Goal: Book appointment/travel/reservation

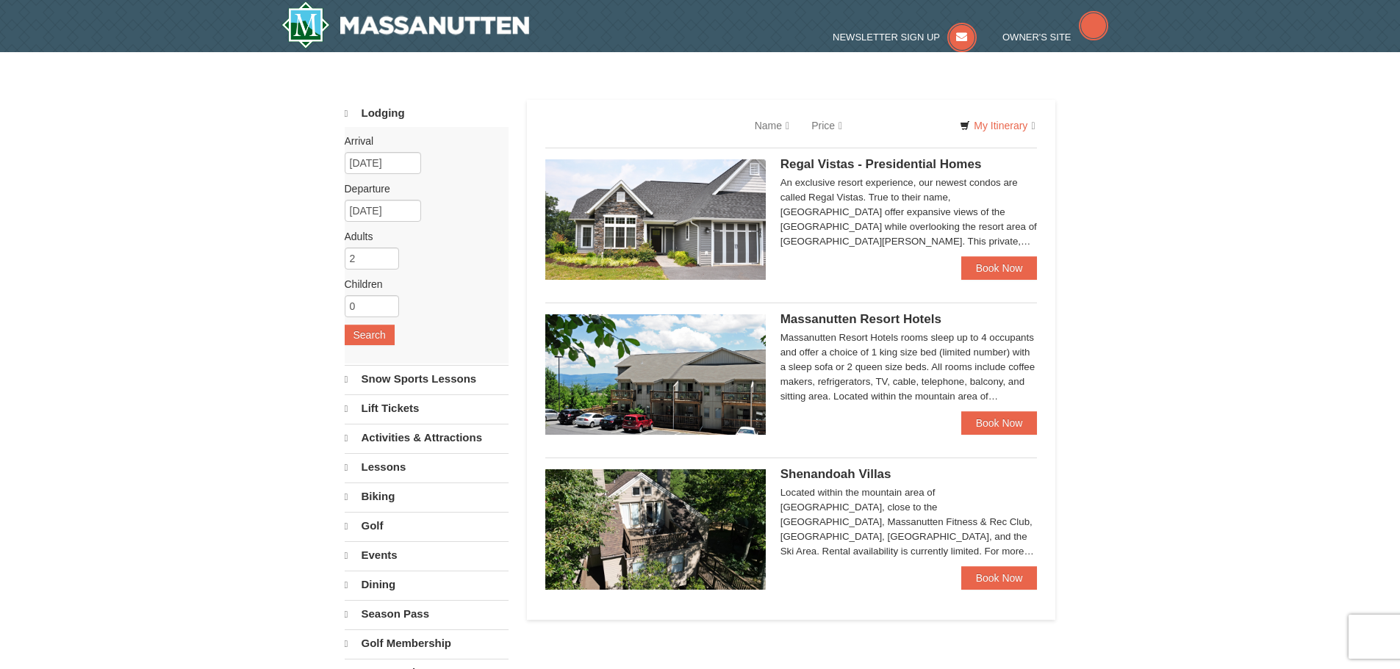
select select "10"
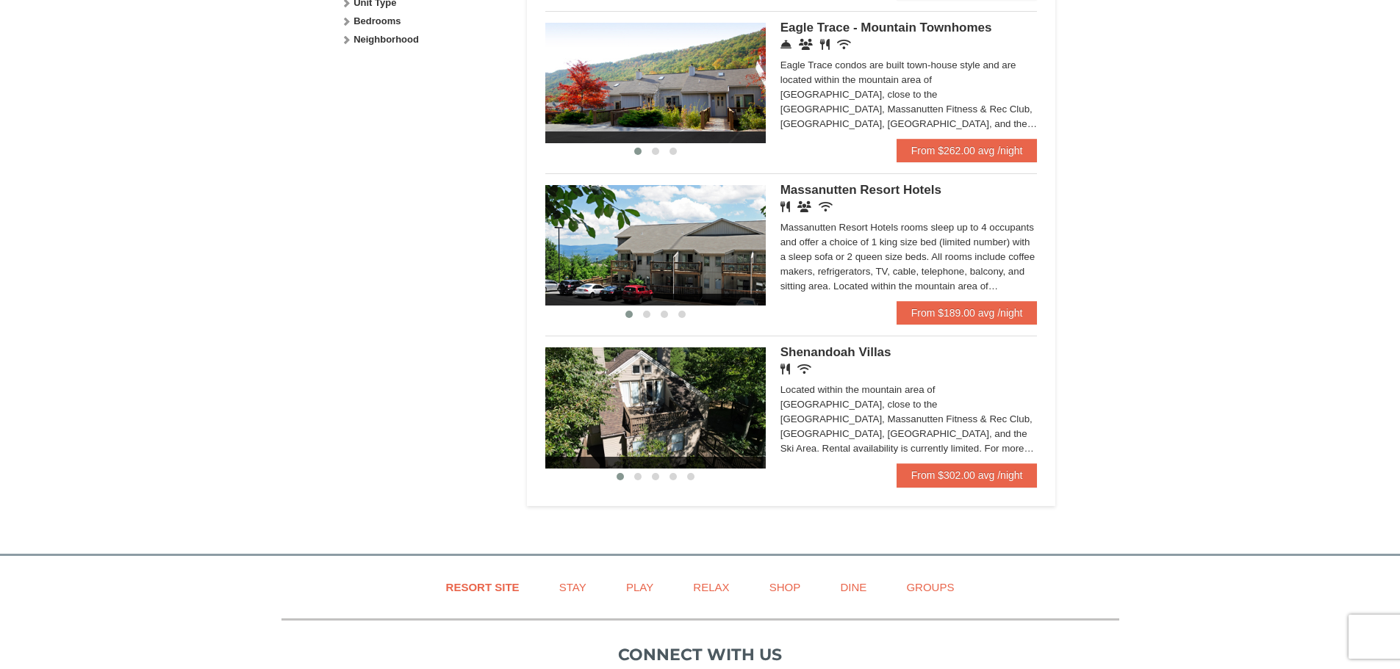
scroll to position [808, 0]
click at [979, 470] on link "From $302.00 avg /night" at bounding box center [967, 475] width 141 height 24
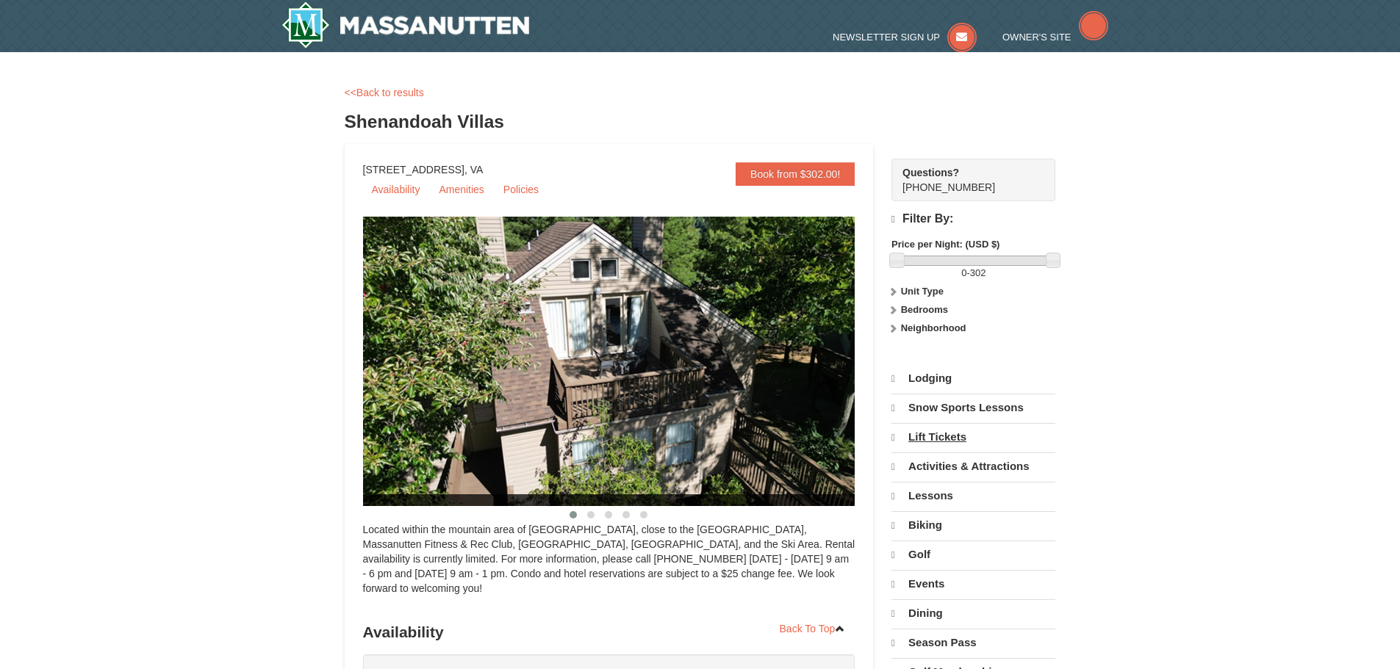
select select "10"
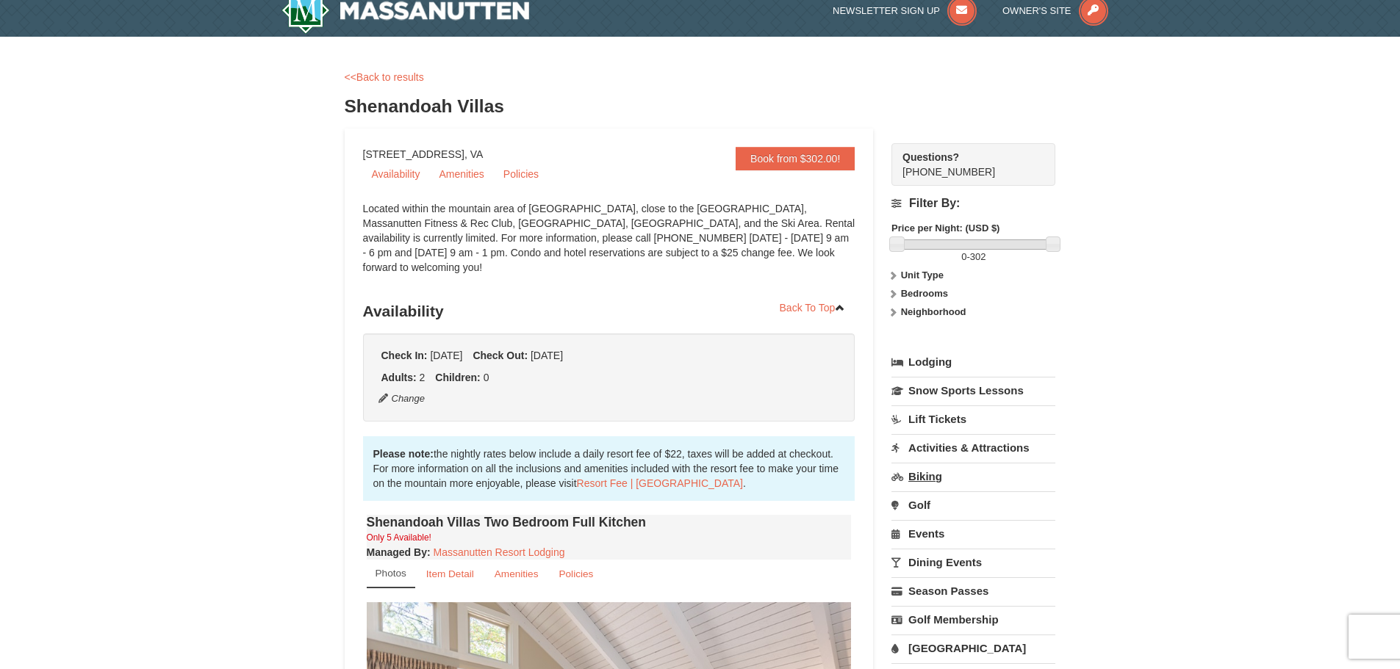
scroll to position [367, 0]
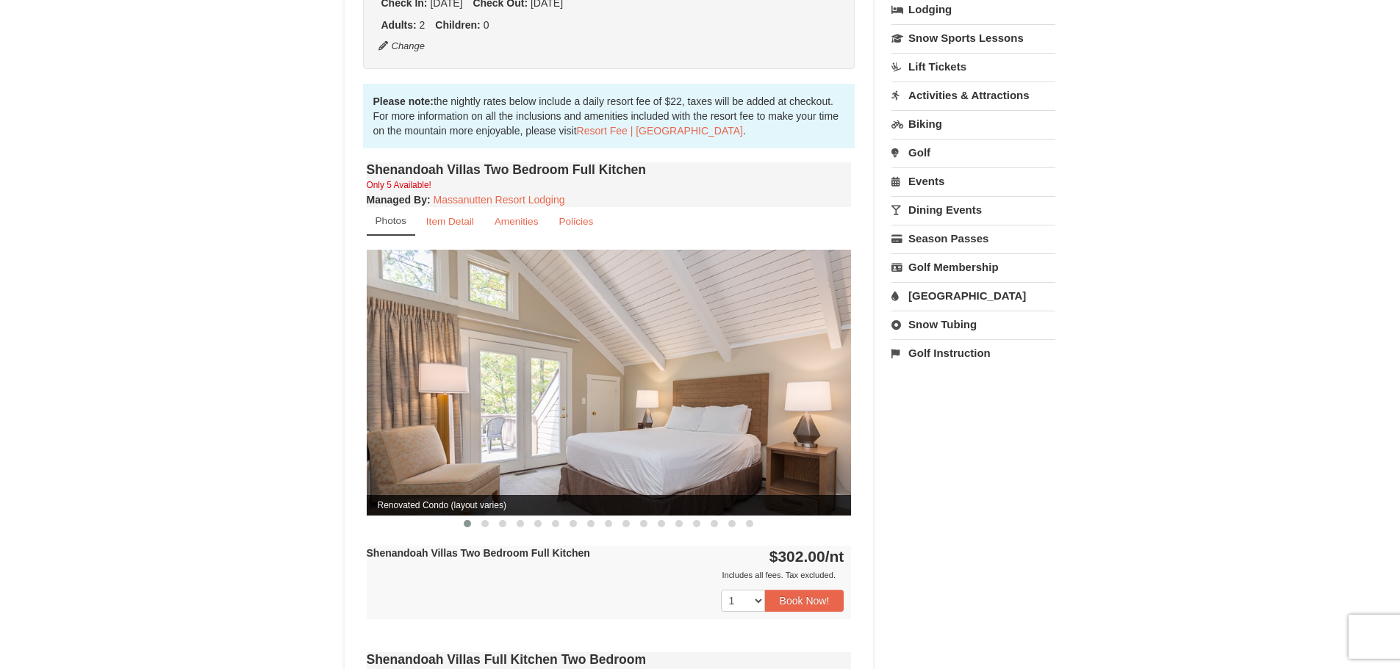
click at [957, 330] on link "Snow Tubing" at bounding box center [973, 324] width 164 height 27
click at [994, 369] on select "October November December January February March April May June July August Sep…" at bounding box center [967, 374] width 153 height 22
click at [891, 363] on select "October November December January February March April May June July August Sep…" at bounding box center [967, 374] width 153 height 22
click at [926, 400] on button "Search" at bounding box center [916, 402] width 50 height 21
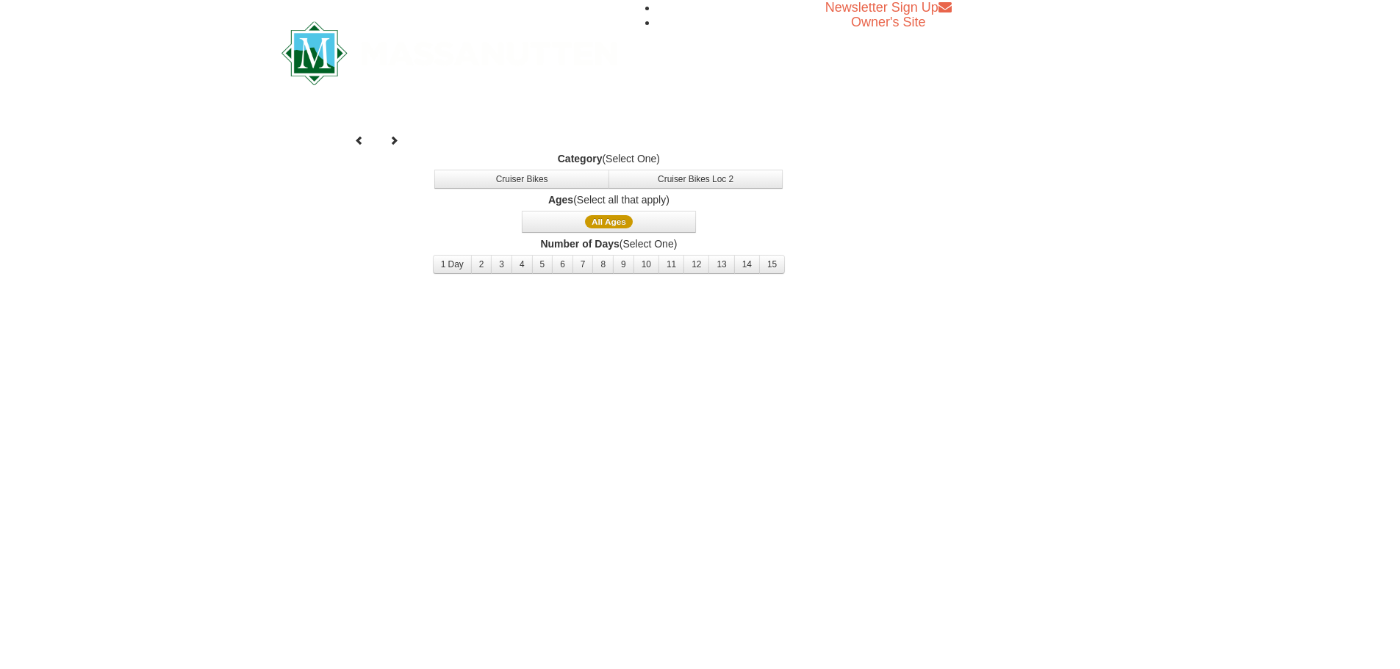
select select "10"
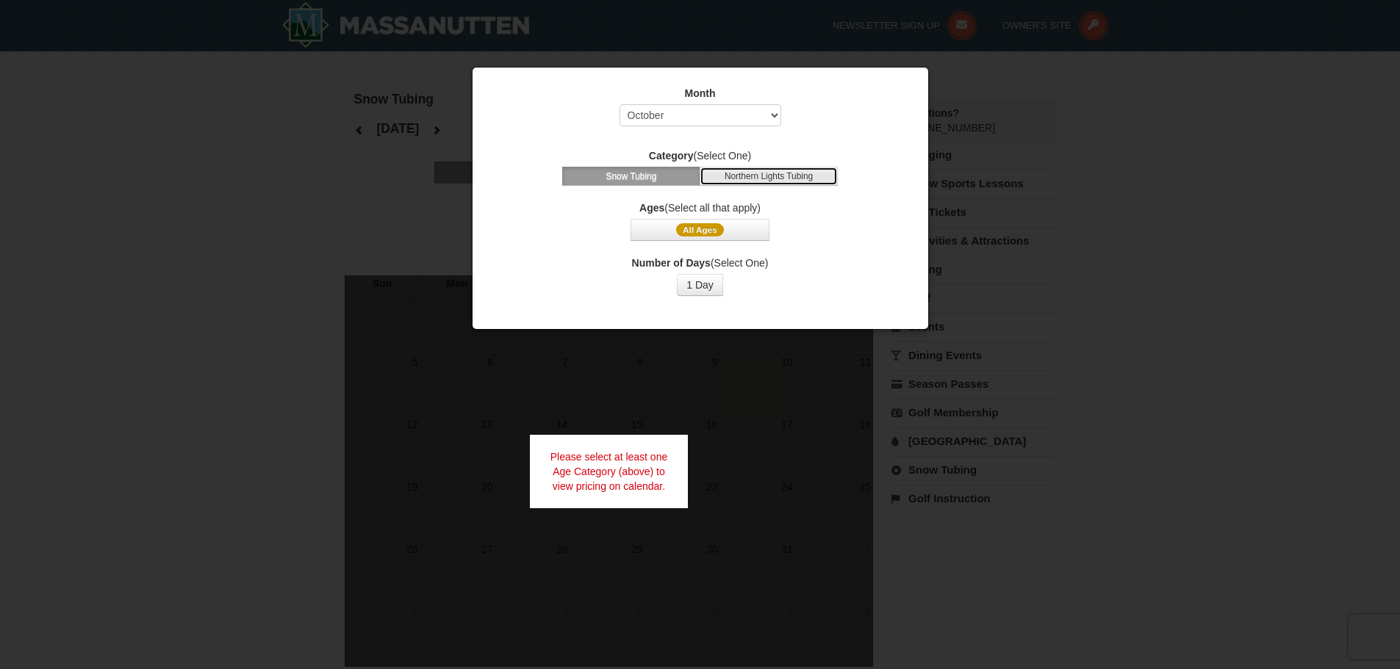
click at [783, 179] on button "Northern Lights Tubing" at bounding box center [769, 176] width 138 height 19
click at [699, 285] on button "1 Day" at bounding box center [700, 285] width 46 height 22
click at [704, 289] on button "1 Day" at bounding box center [700, 285] width 46 height 22
click at [639, 179] on button "Snow Tubing" at bounding box center [631, 176] width 138 height 19
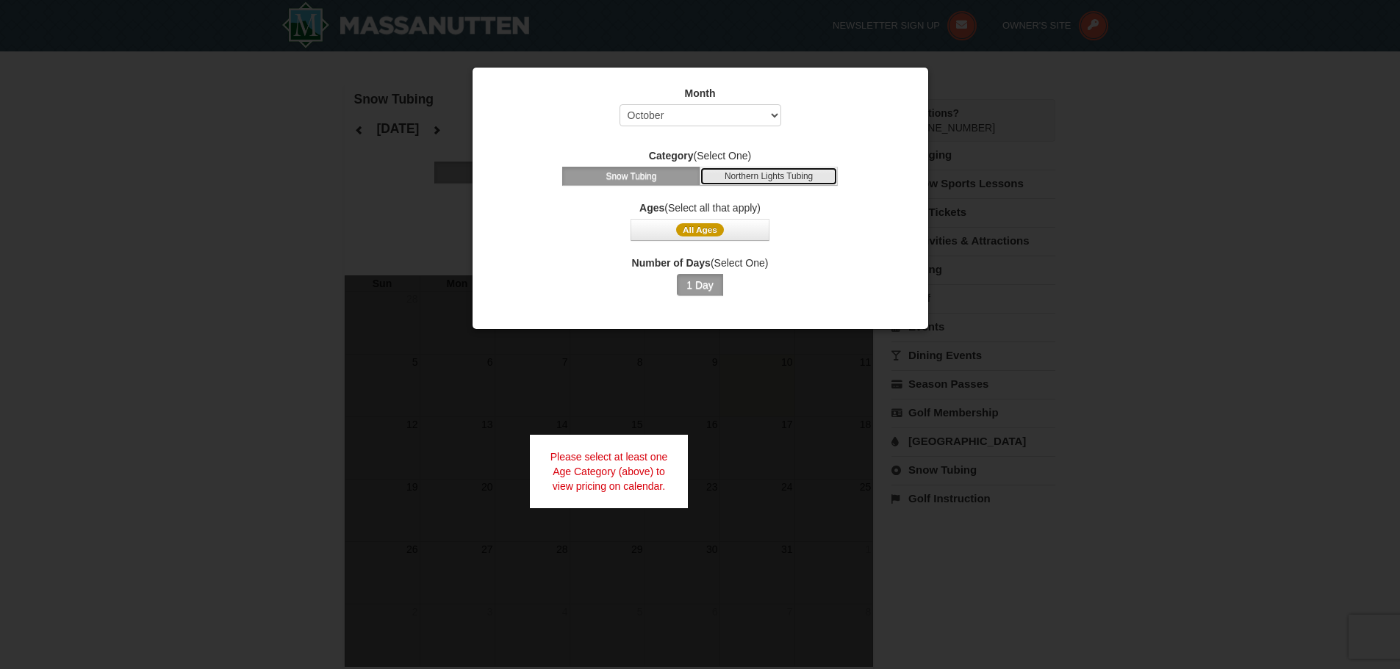
click at [734, 173] on button "Northern Lights Tubing" at bounding box center [769, 176] width 138 height 19
click at [702, 221] on button "All Ages" at bounding box center [700, 230] width 138 height 22
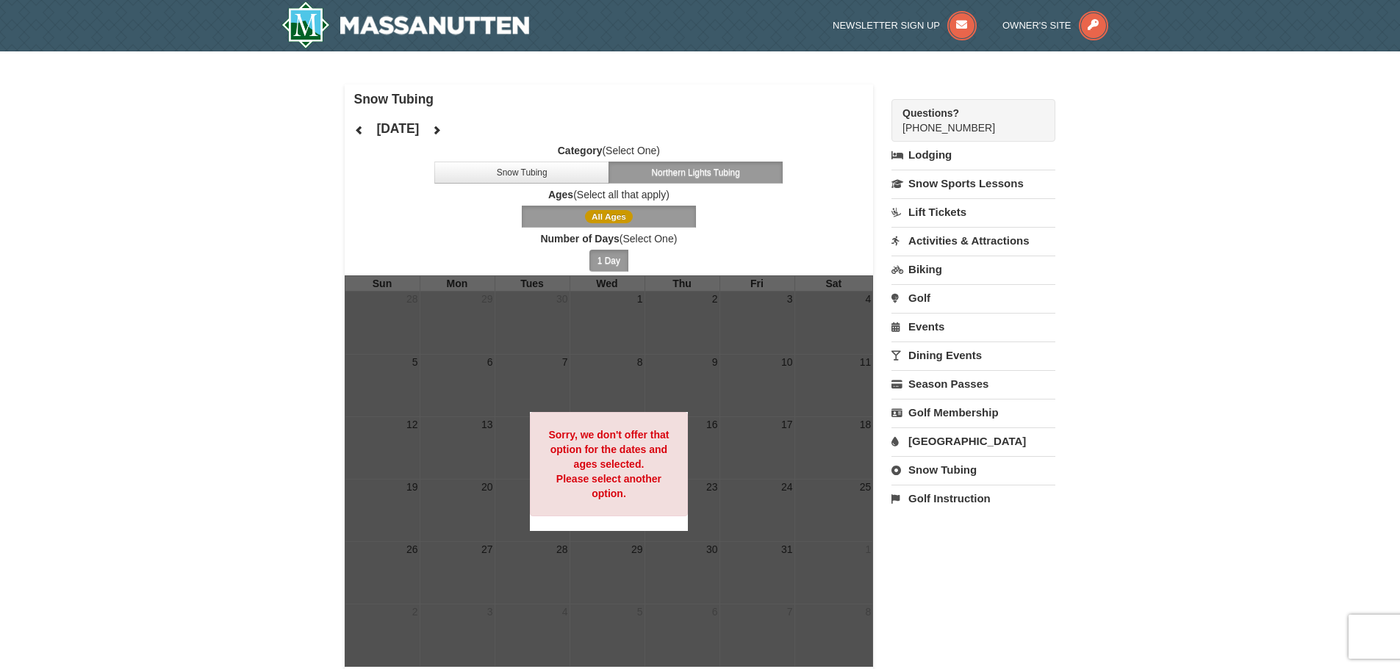
click at [654, 167] on button "Northern Lights Tubing" at bounding box center [696, 173] width 175 height 22
click at [578, 175] on button "Snow Tubing" at bounding box center [521, 173] width 175 height 22
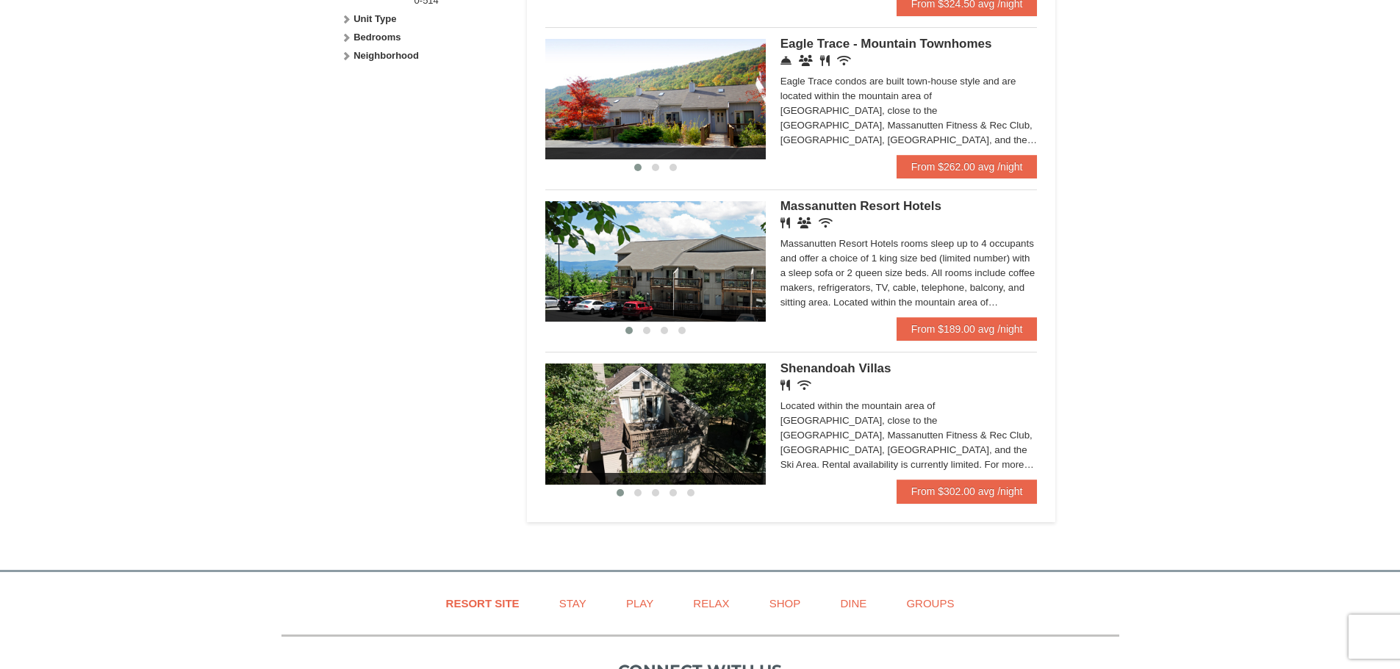
scroll to position [808, 0]
